Goal: Find specific page/section: Find specific page/section

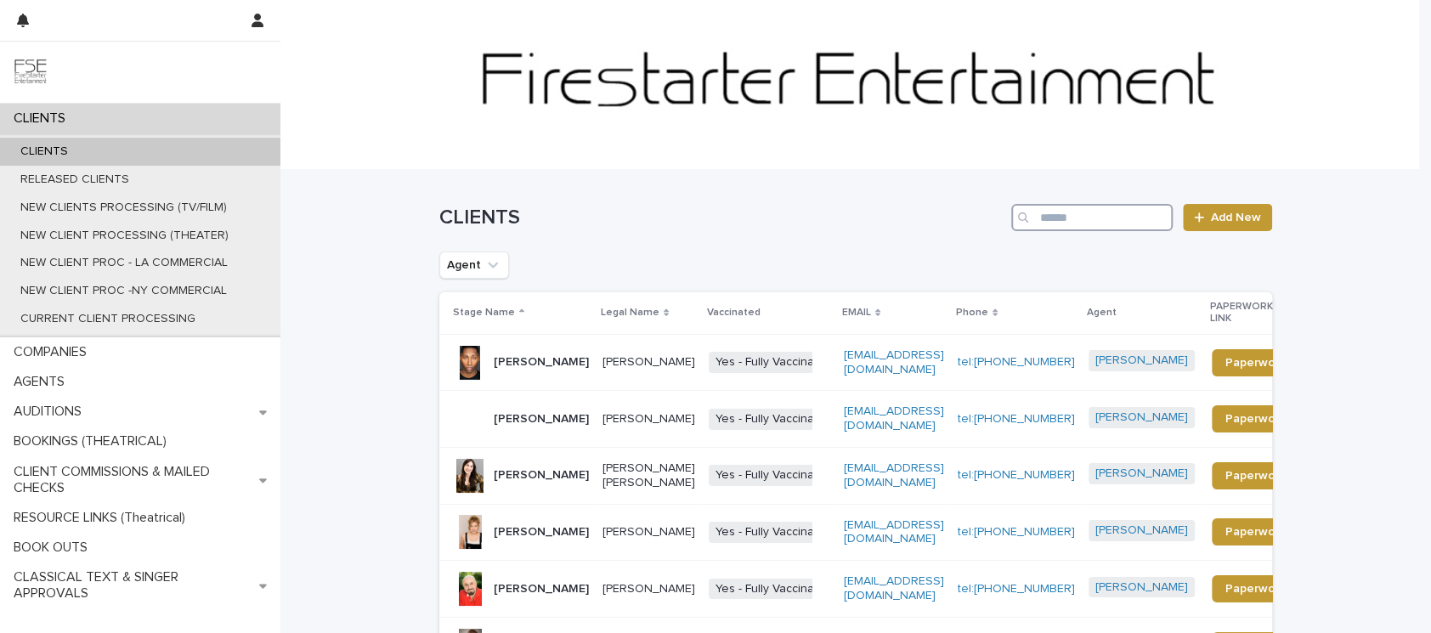
click at [1058, 218] on input "Search" at bounding box center [1091, 217] width 161 height 27
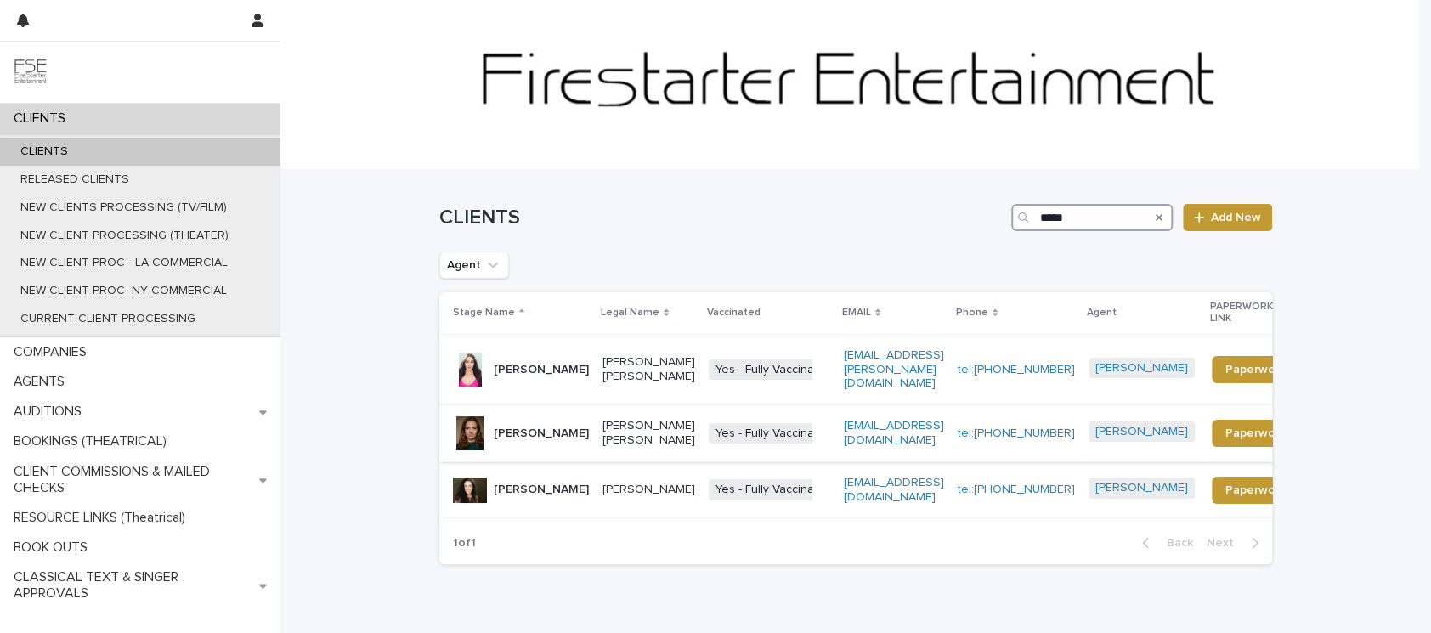
type input "*****"
click at [508, 427] on p "[PERSON_NAME]" at bounding box center [541, 434] width 95 height 14
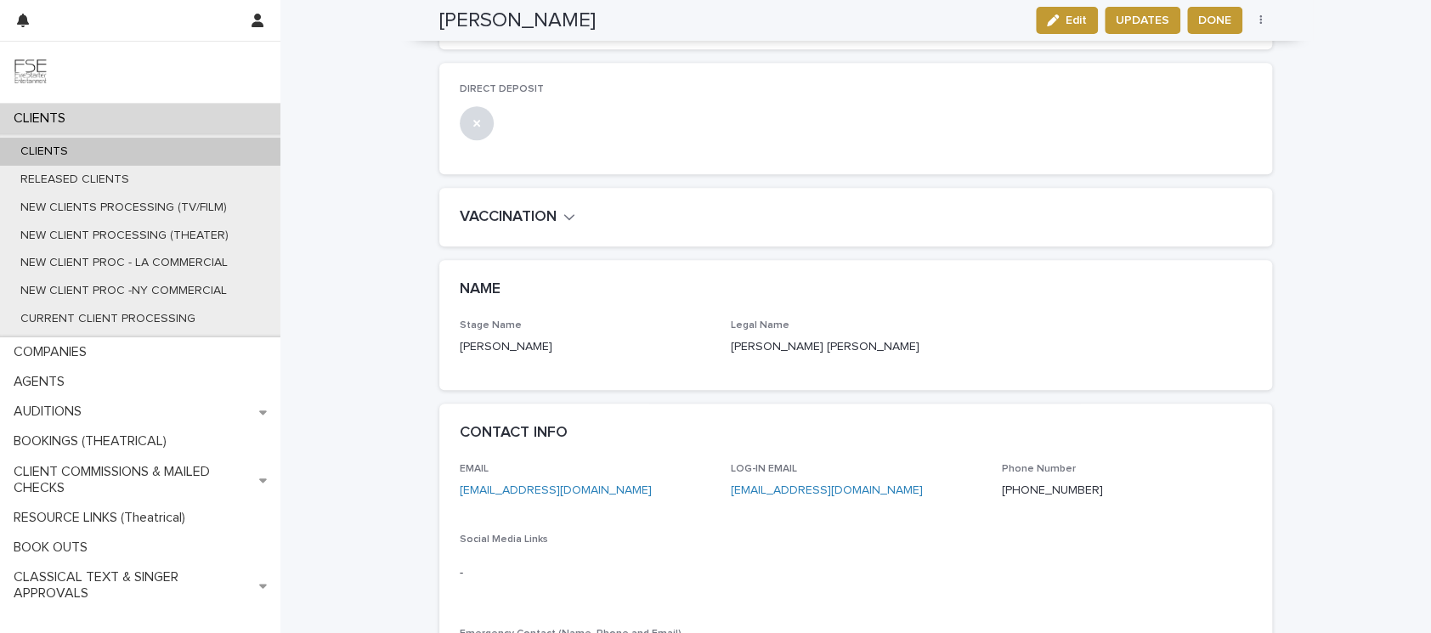
scroll to position [676, 0]
